Goal: Transaction & Acquisition: Subscribe to service/newsletter

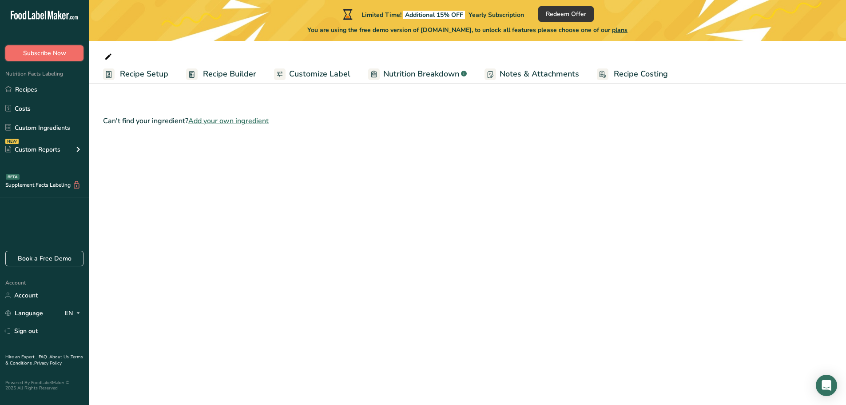
click at [34, 56] on span "Subscribe Now" at bounding box center [44, 52] width 43 height 9
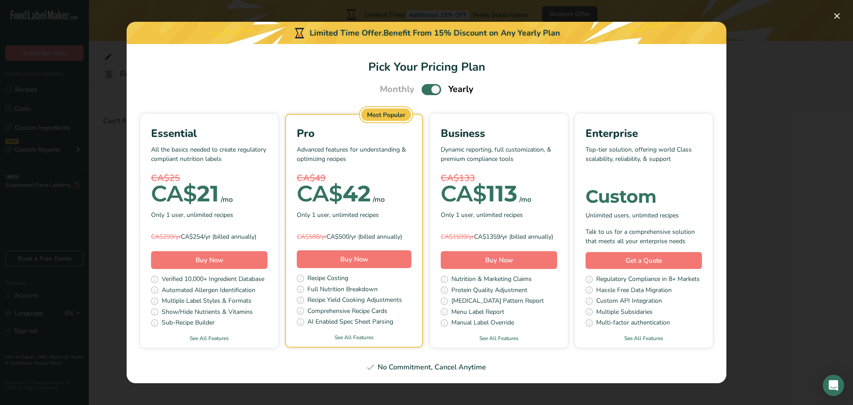
click at [434, 87] on span "Pick Your Pricing Plan Modal" at bounding box center [432, 89] width 20 height 11
click at [427, 87] on input "Pick Your Pricing Plan Modal" at bounding box center [425, 90] width 6 height 6
checkbox input "false"
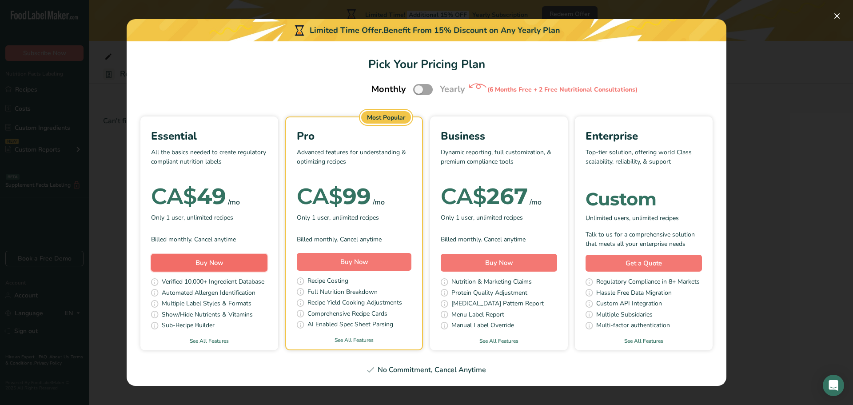
click at [219, 263] on span "Buy Now" at bounding box center [210, 262] width 28 height 9
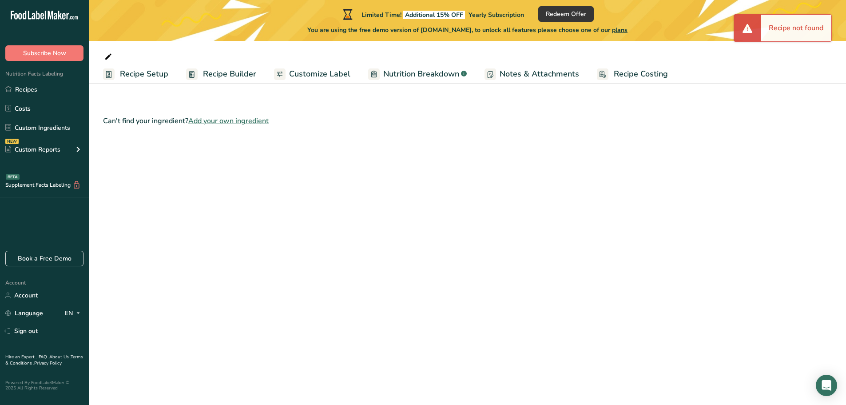
click at [777, 109] on div "Can't find your ingredient? Add your own ingredient" at bounding box center [467, 135] width 729 height 68
click at [32, 19] on icon ".a-20{fill:#fff;}" at bounding box center [54, 18] width 87 height 14
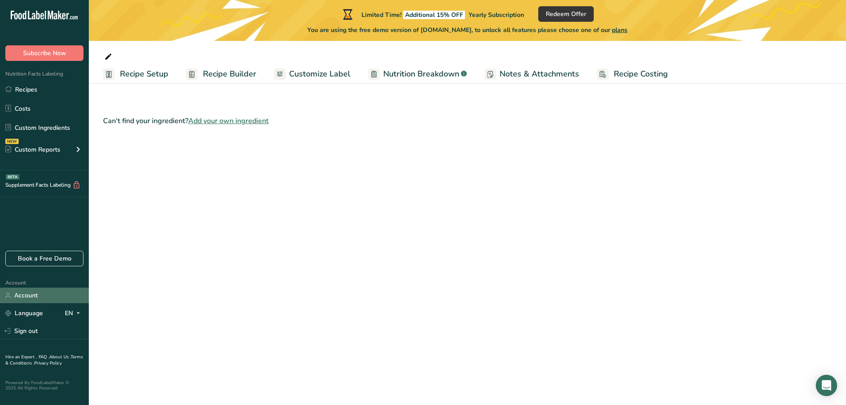
click at [17, 294] on link "Account" at bounding box center [44, 295] width 89 height 16
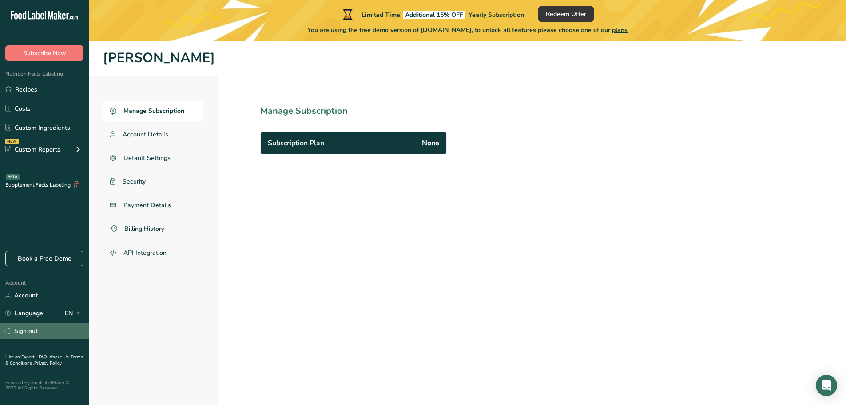
click at [27, 327] on link "Sign out" at bounding box center [44, 331] width 89 height 16
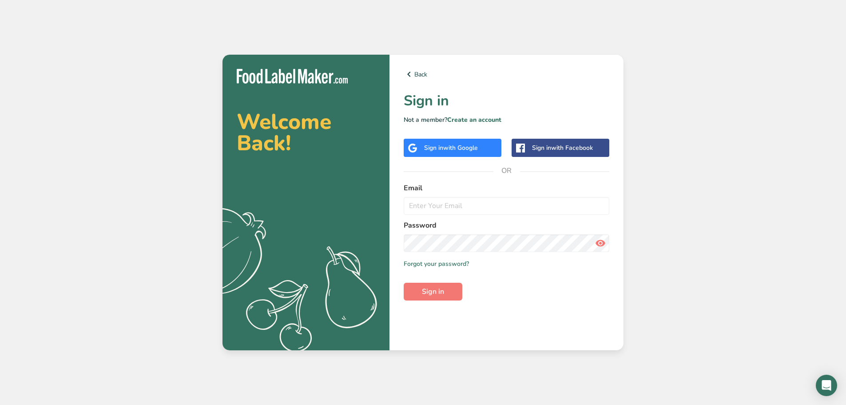
click at [463, 215] on form "Email Password Remember me Forgot your password? Sign in" at bounding box center [507, 242] width 206 height 118
click at [467, 207] on input "email" at bounding box center [507, 206] width 206 height 18
type input "[PERSON_NAME][EMAIL_ADDRESS][DOMAIN_NAME]"
click at [455, 259] on form "Email [PERSON_NAME][EMAIL_ADDRESS][DOMAIN_NAME] Password Remember me Forgot you…" at bounding box center [507, 242] width 206 height 118
click at [452, 262] on link "Forgot your password?" at bounding box center [436, 263] width 65 height 9
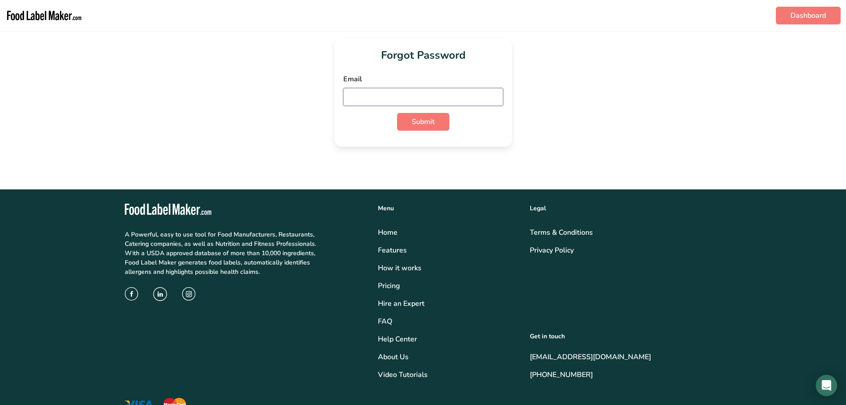
click at [402, 91] on input "email" at bounding box center [423, 97] width 160 height 18
type input "[PERSON_NAME][EMAIL_ADDRESS][DOMAIN_NAME]"
click at [427, 128] on button "Submit" at bounding box center [423, 122] width 52 height 18
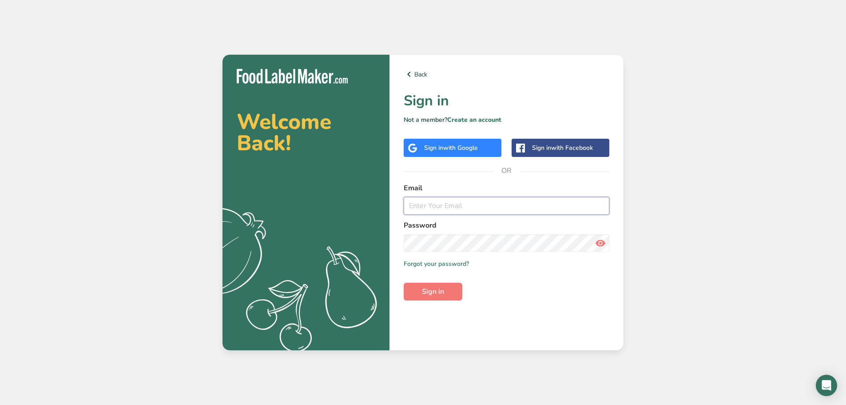
click at [453, 208] on input "email" at bounding box center [507, 206] width 206 height 18
type input "d"
click at [467, 208] on input "erkcsmith@gmailc.om" at bounding box center [507, 206] width 206 height 18
type input "erkcsmith@gmail.com"
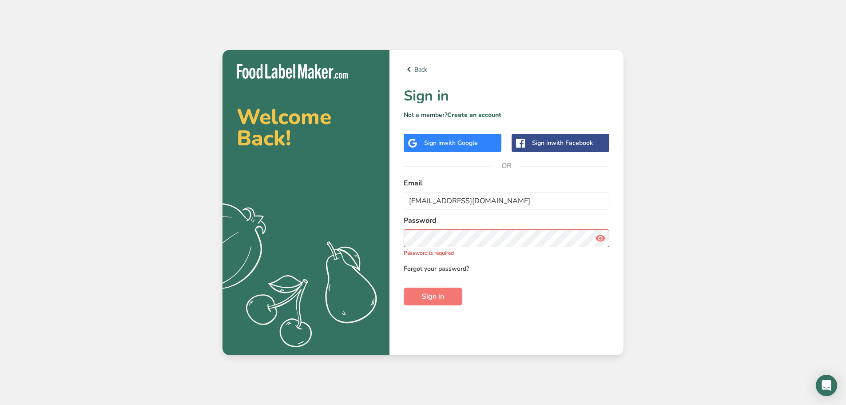
click at [428, 264] on link "Forgot your password?" at bounding box center [436, 268] width 65 height 9
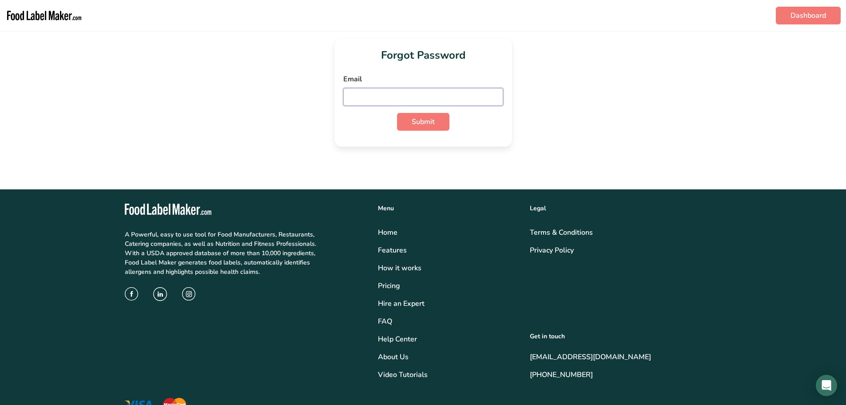
click at [379, 99] on input "email" at bounding box center [423, 97] width 160 height 18
type input "erkcsmith@gmail.com"
click at [435, 116] on button "Submit" at bounding box center [423, 122] width 52 height 18
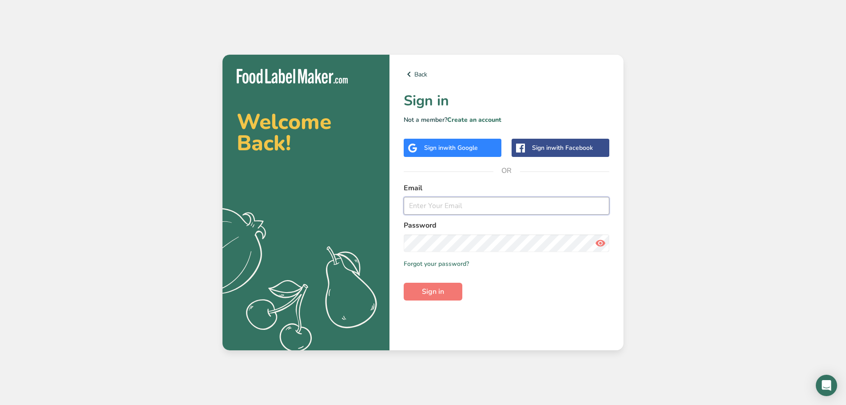
click at [486, 213] on input "email" at bounding box center [507, 206] width 206 height 18
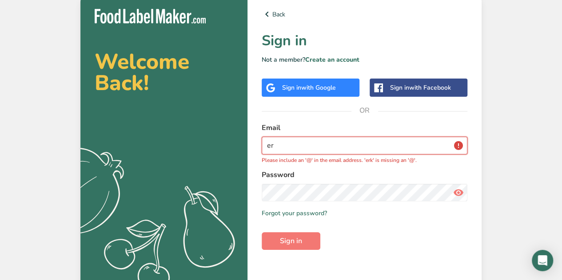
type input "e"
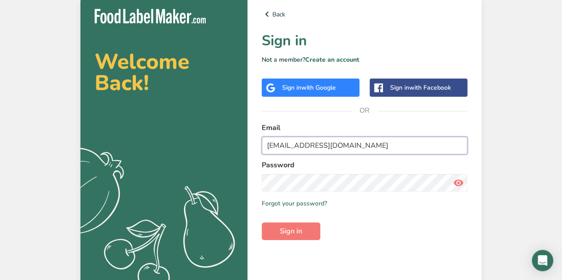
type input "erkcsmith@gmail.com"
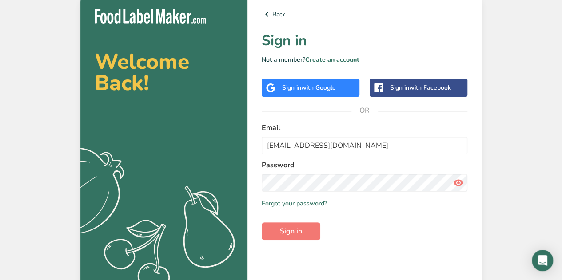
click at [456, 181] on icon at bounding box center [458, 183] width 11 height 16
click at [281, 237] on button "Sign in" at bounding box center [291, 232] width 59 height 18
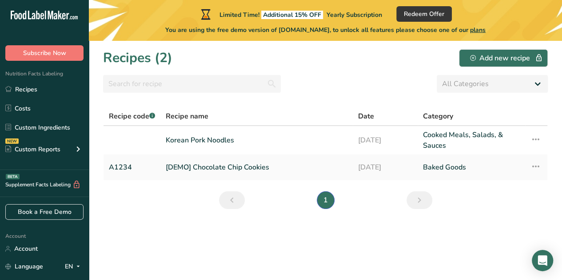
click at [85, 55] on div "Subscribe Now" at bounding box center [44, 44] width 89 height 33
click at [72, 56] on button "Subscribe Now" at bounding box center [44, 53] width 78 height 16
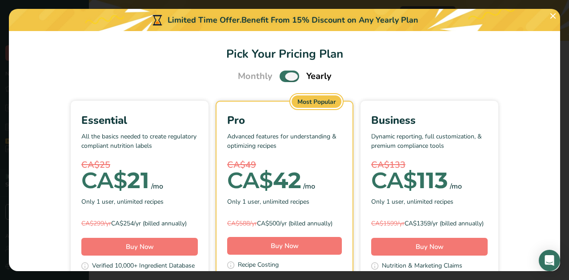
click at [290, 80] on span "Pick Your Pricing Plan Modal" at bounding box center [289, 76] width 20 height 11
click at [285, 80] on input "Pick Your Pricing Plan Modal" at bounding box center [282, 77] width 6 height 6
checkbox input "false"
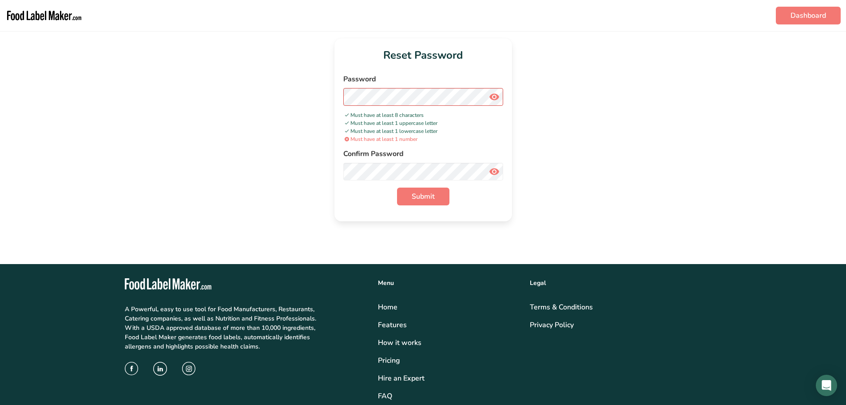
click at [498, 95] on icon at bounding box center [494, 97] width 11 height 16
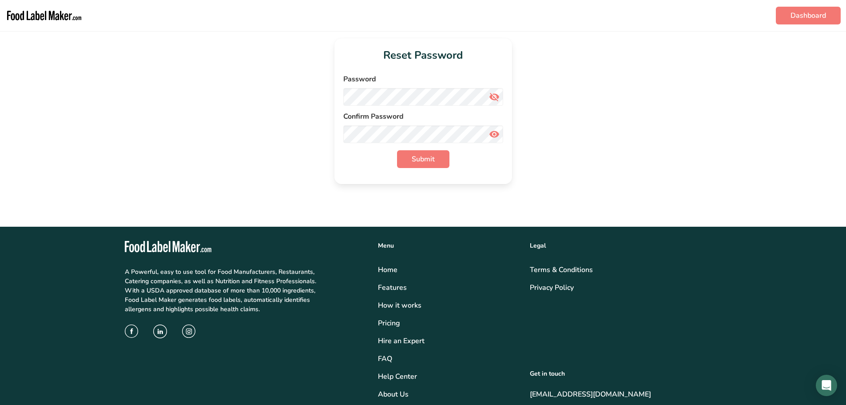
click at [490, 135] on icon at bounding box center [494, 134] width 11 height 16
click at [421, 165] on button "Submit" at bounding box center [423, 159] width 52 height 18
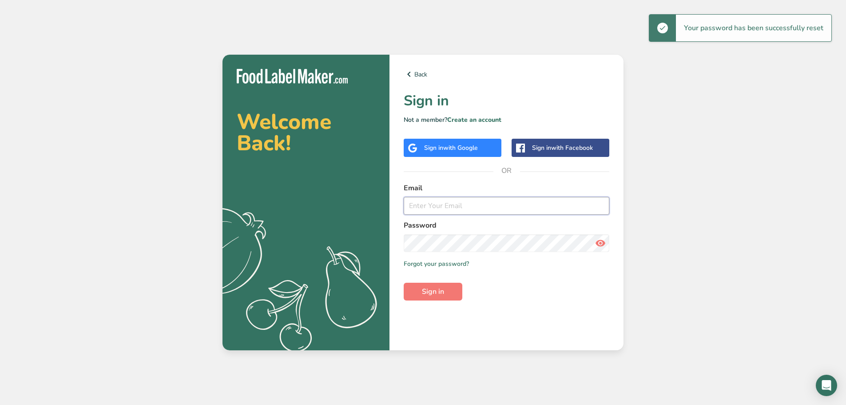
click at [437, 206] on input "email" at bounding box center [507, 206] width 206 height 18
type input "[PERSON_NAME][EMAIL_ADDRESS][DOMAIN_NAME]"
click at [601, 241] on icon at bounding box center [600, 243] width 11 height 16
click at [439, 296] on span "Sign in" at bounding box center [433, 291] width 22 height 11
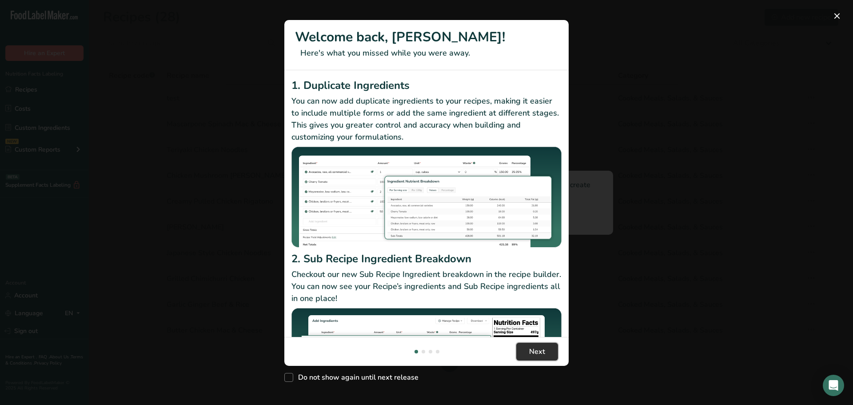
click at [549, 354] on button "Next" at bounding box center [537, 352] width 42 height 18
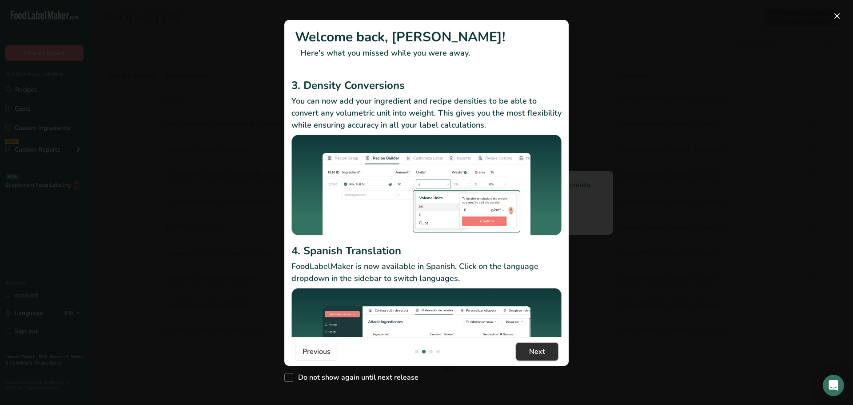
click at [549, 354] on button "Next" at bounding box center [537, 352] width 42 height 18
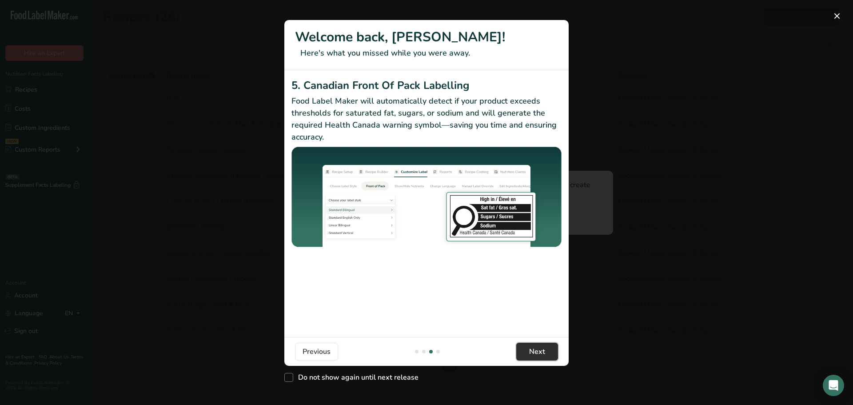
click at [549, 354] on button "Next" at bounding box center [537, 352] width 42 height 18
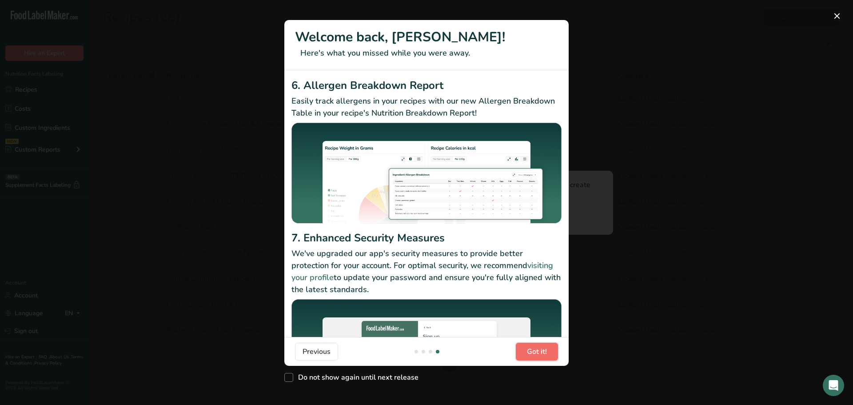
click at [549, 354] on button "Got it!" at bounding box center [537, 352] width 42 height 18
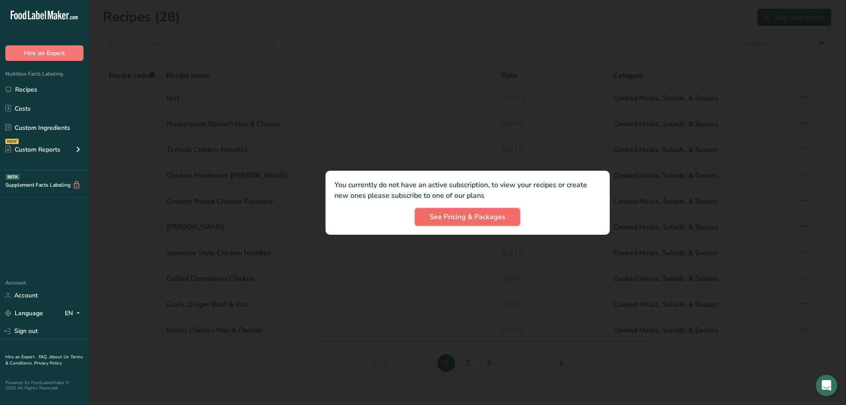
click at [475, 212] on span "See Pricing & Packages" at bounding box center [468, 217] width 76 height 11
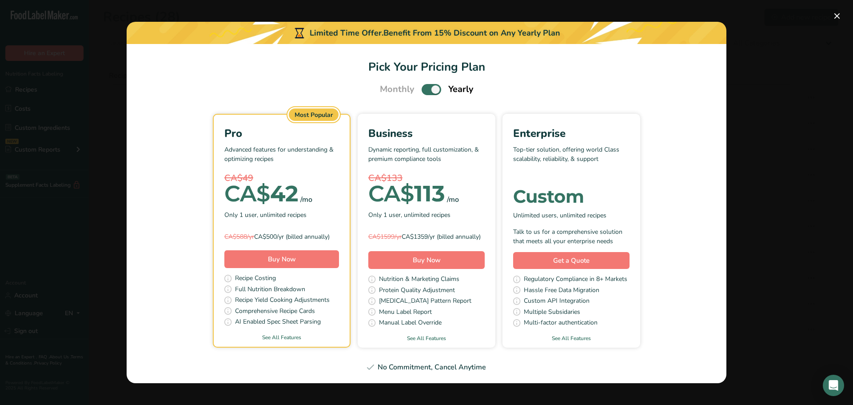
click at [428, 95] on section "Pick Your Pricing Plan Monthly Yearly Most Popular Pro Advanced features for un…" at bounding box center [427, 213] width 600 height 339
click at [435, 86] on span "Pick Your Pricing Plan Modal" at bounding box center [432, 89] width 20 height 11
click at [427, 87] on input "Pick Your Pricing Plan Modal" at bounding box center [425, 90] width 6 height 6
checkbox input "false"
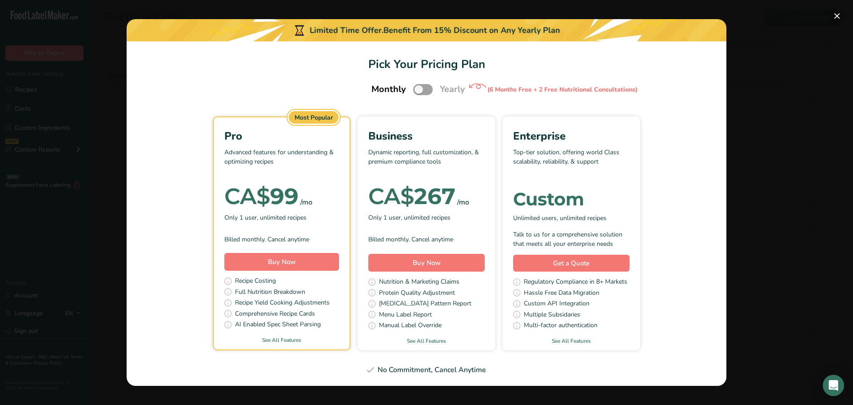
click at [837, 20] on button "Pick Your Pricing Plan Modal" at bounding box center [837, 16] width 14 height 14
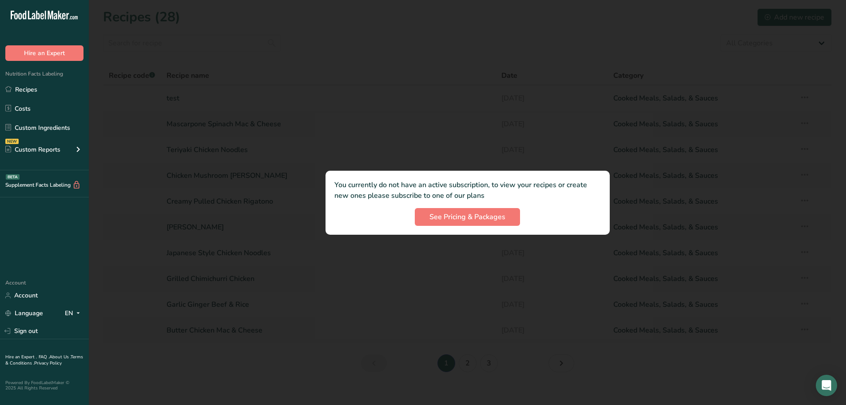
click at [123, 124] on div at bounding box center [468, 202] width 758 height 405
click at [463, 11] on div at bounding box center [468, 202] width 758 height 405
click at [461, 212] on span "See Pricing & Packages" at bounding box center [468, 217] width 76 height 11
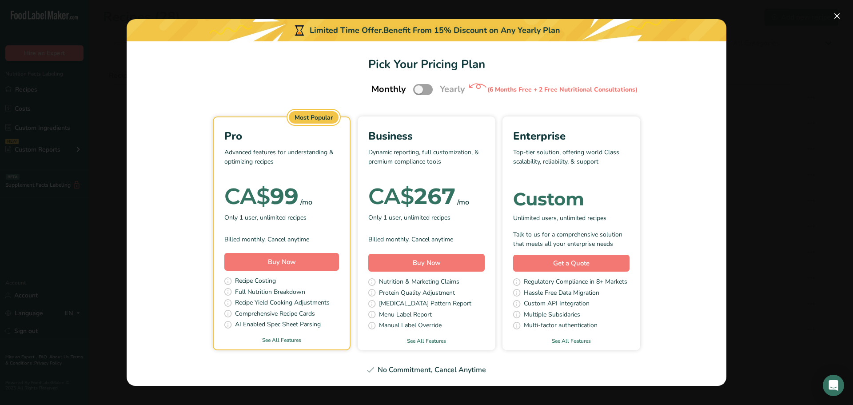
click at [405, 367] on div "No Commitment, Cancel Anytime" at bounding box center [426, 369] width 579 height 11
click at [835, 18] on button "Pick Your Pricing Plan Modal" at bounding box center [837, 16] width 14 height 14
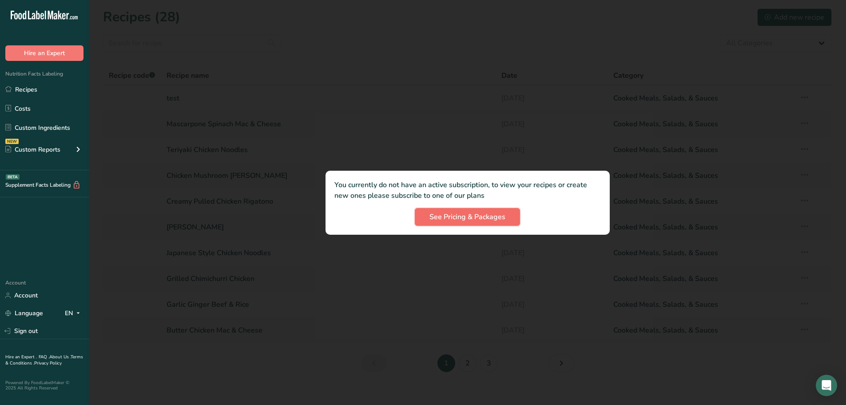
click at [464, 213] on span "See Pricing & Packages" at bounding box center [468, 217] width 76 height 11
